Goal: Task Accomplishment & Management: Complete application form

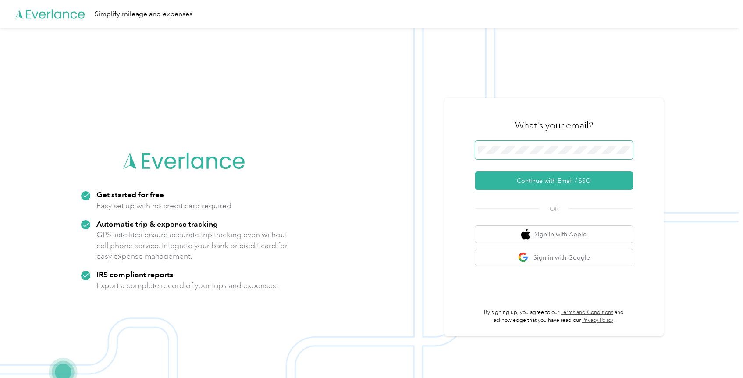
click at [504, 158] on span at bounding box center [554, 150] width 158 height 18
click at [502, 154] on span at bounding box center [554, 150] width 158 height 18
click at [540, 184] on button "Continue with Email / SSO" at bounding box center [554, 180] width 158 height 18
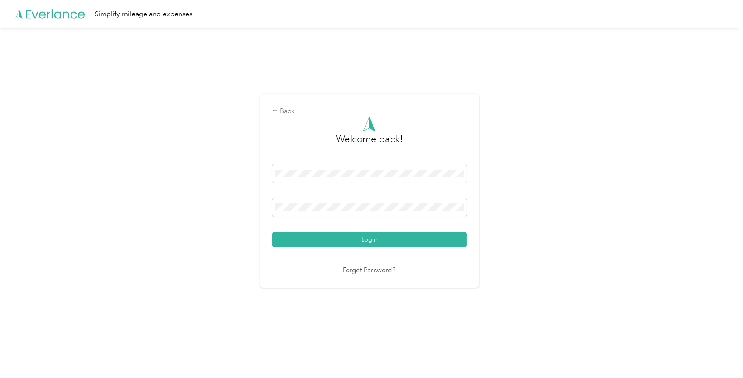
click at [272, 232] on button "Login" at bounding box center [369, 239] width 195 height 15
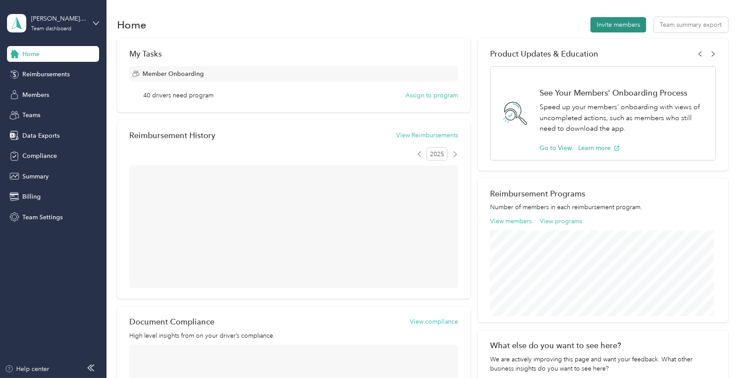
click at [607, 26] on button "Invite members" at bounding box center [618, 24] width 56 height 15
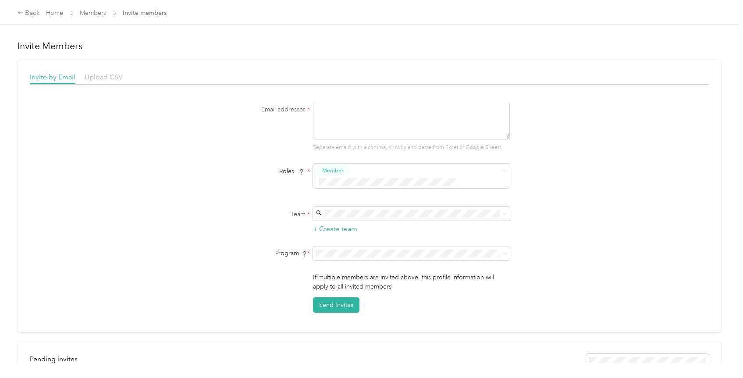
click at [394, 124] on textarea at bounding box center [411, 121] width 197 height 38
paste textarea "[EMAIL_ADDRESS][DOMAIN_NAME]"
type textarea "[EMAIL_ADDRESS][DOMAIN_NAME]"
click at [500, 210] on span at bounding box center [503, 213] width 7 height 6
click at [503, 212] on icon at bounding box center [505, 214] width 4 height 4
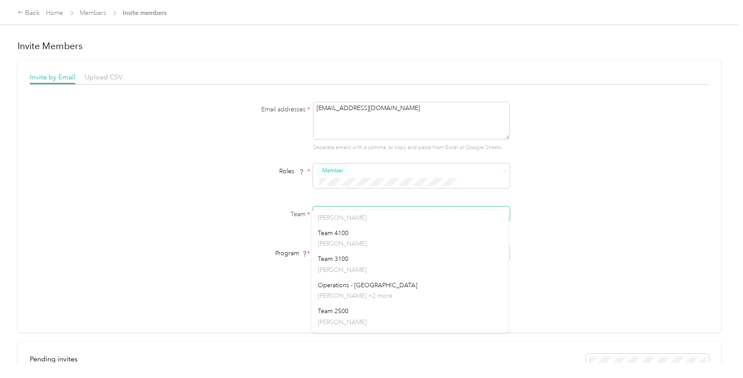
scroll to position [588, 0]
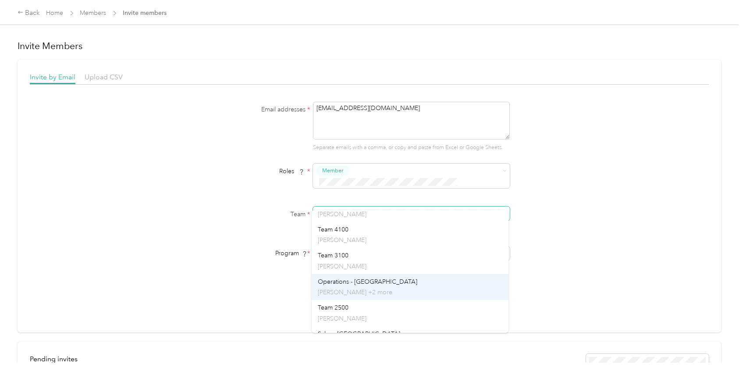
click at [377, 288] on p "[PERSON_NAME] +2 more" at bounding box center [410, 292] width 185 height 9
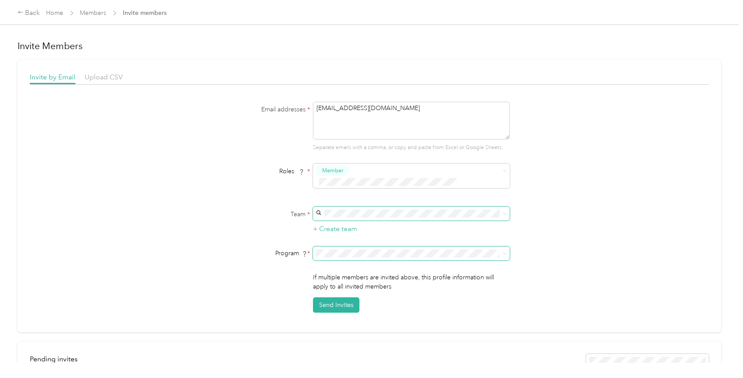
click at [504, 252] on icon at bounding box center [505, 254] width 4 height 4
click at [355, 306] on li "FAVR Group 1 2024 (FAVR)" at bounding box center [410, 303] width 197 height 15
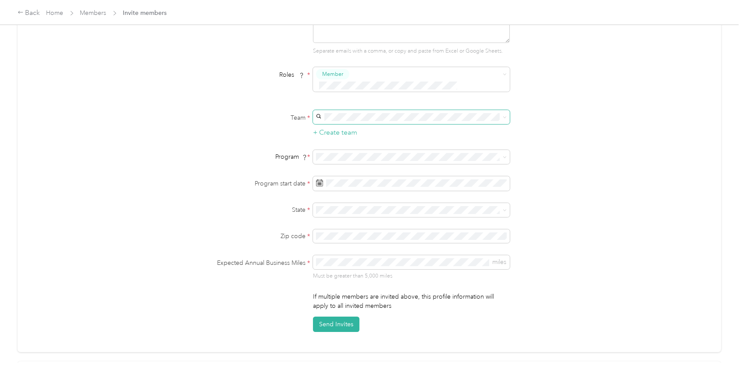
scroll to position [97, 0]
click at [392, 306] on div "29" at bounding box center [389, 307] width 11 height 11
click at [332, 291] on p "[US_STATE]" at bounding box center [410, 292] width 185 height 9
click at [324, 255] on span "miles" at bounding box center [411, 262] width 197 height 14
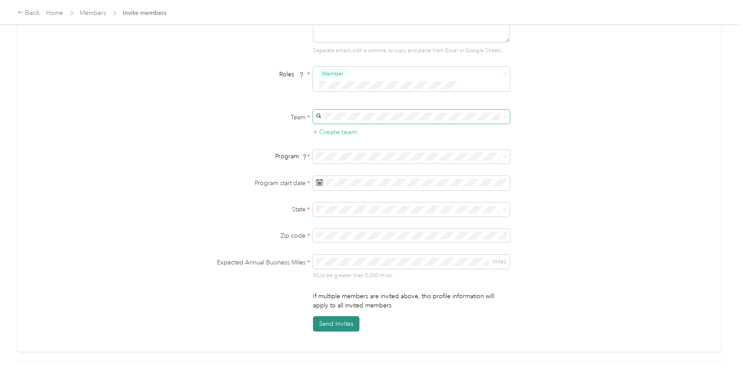
click at [340, 316] on button "Send Invites" at bounding box center [336, 323] width 46 height 15
